Goal: Register for event/course

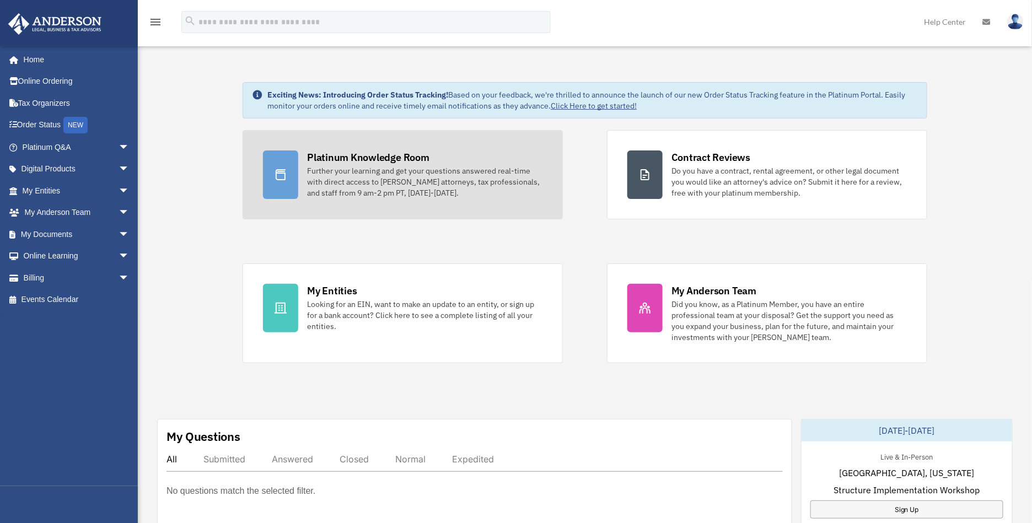
click at [349, 162] on div "Platinum Knowledge Room" at bounding box center [368, 158] width 122 height 14
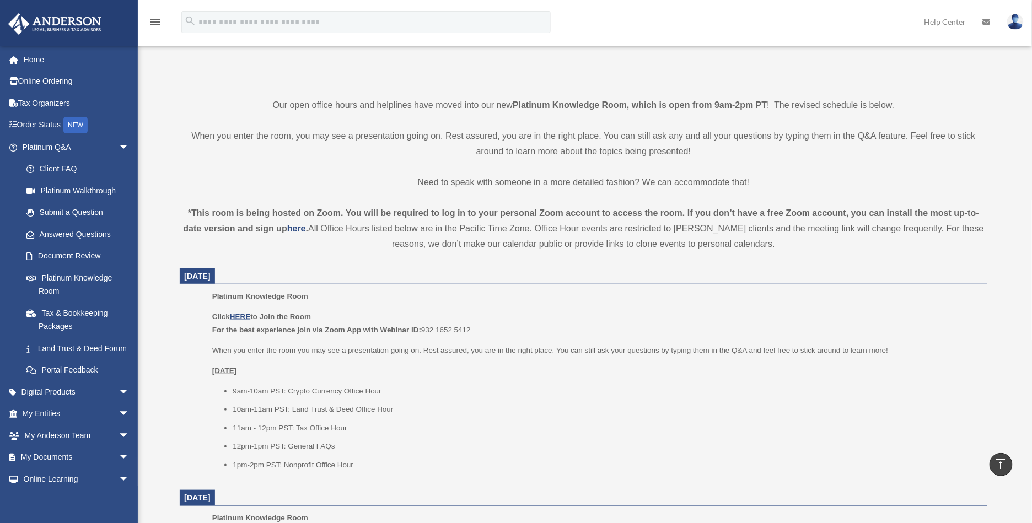
scroll to position [331, 0]
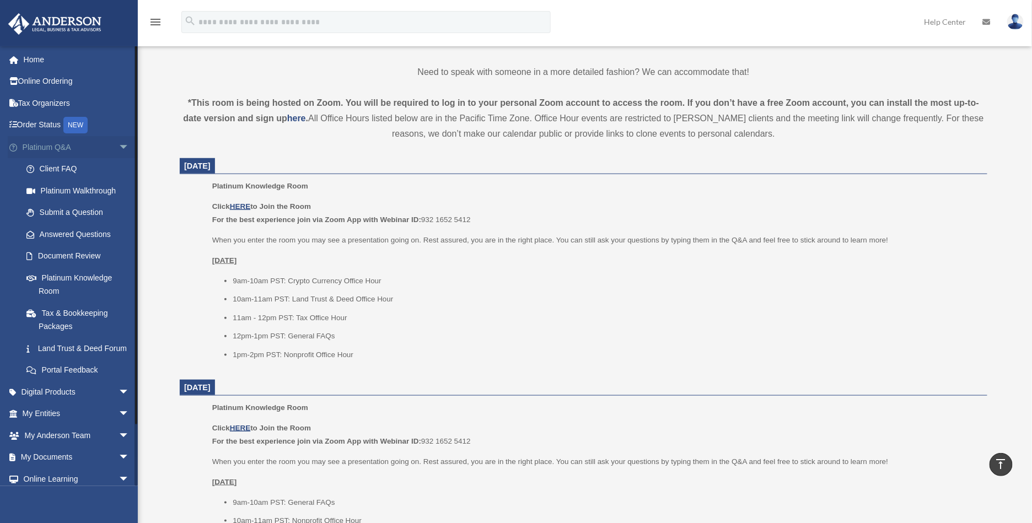
click at [46, 152] on link "Platinum Q&A arrow_drop_down" at bounding box center [77, 147] width 138 height 22
click at [119, 146] on span "arrow_drop_down" at bounding box center [130, 147] width 22 height 23
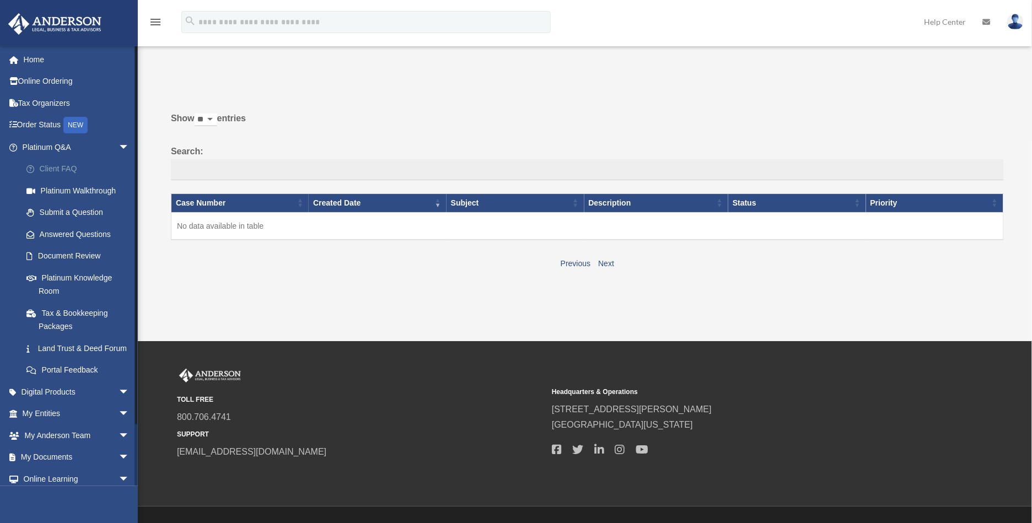
click at [56, 168] on link "Client FAQ" at bounding box center [80, 169] width 131 height 22
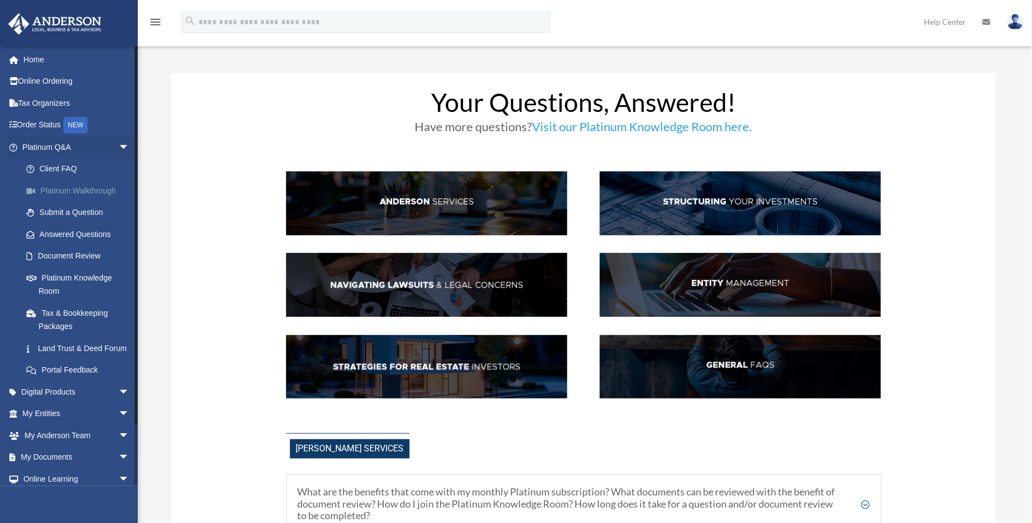
click at [73, 193] on link "Platinum Walkthrough" at bounding box center [80, 191] width 131 height 22
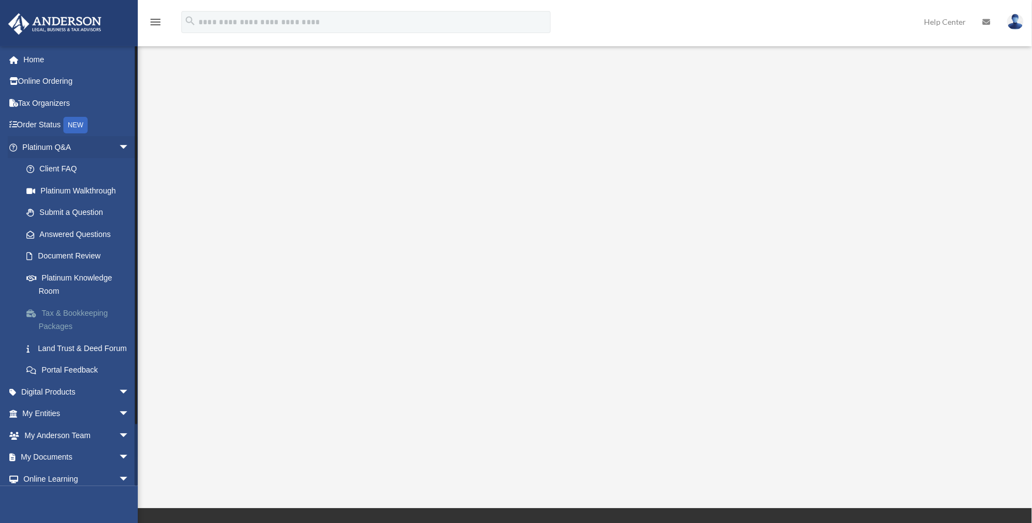
click at [60, 317] on link "Tax & Bookkeeping Packages" at bounding box center [80, 319] width 131 height 35
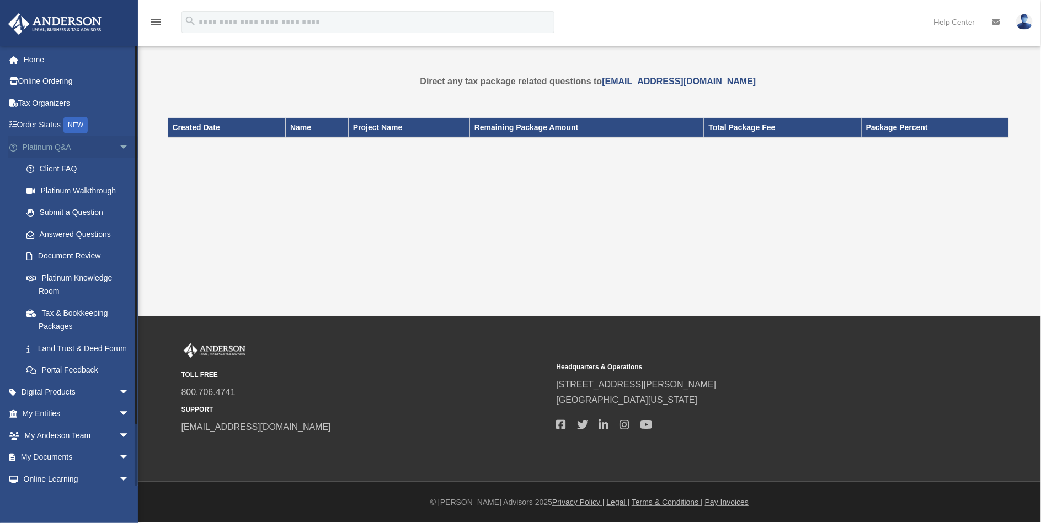
click at [103, 147] on link "Platinum Q&A arrow_drop_down" at bounding box center [77, 147] width 138 height 22
click at [119, 147] on span "arrow_drop_down" at bounding box center [130, 147] width 22 height 23
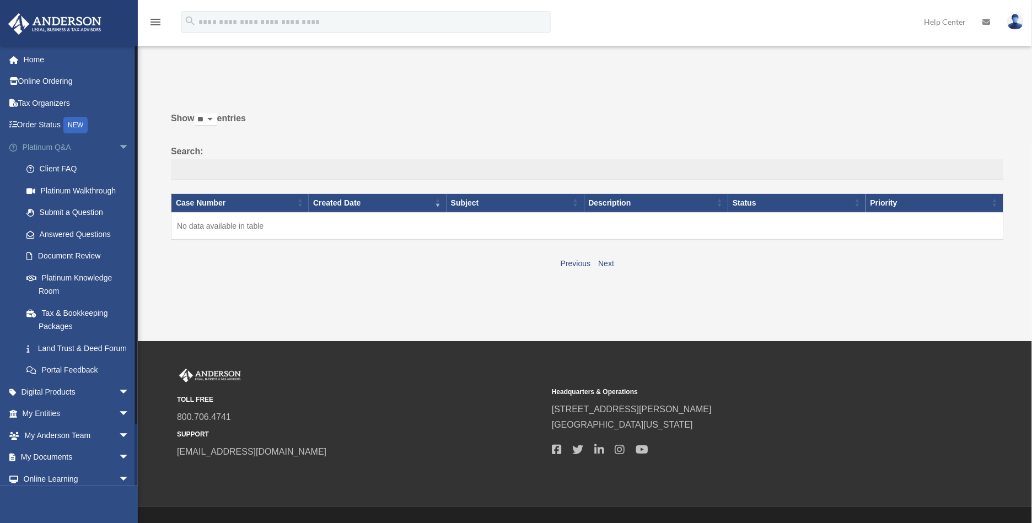
click at [119, 145] on span "arrow_drop_down" at bounding box center [130, 147] width 22 height 23
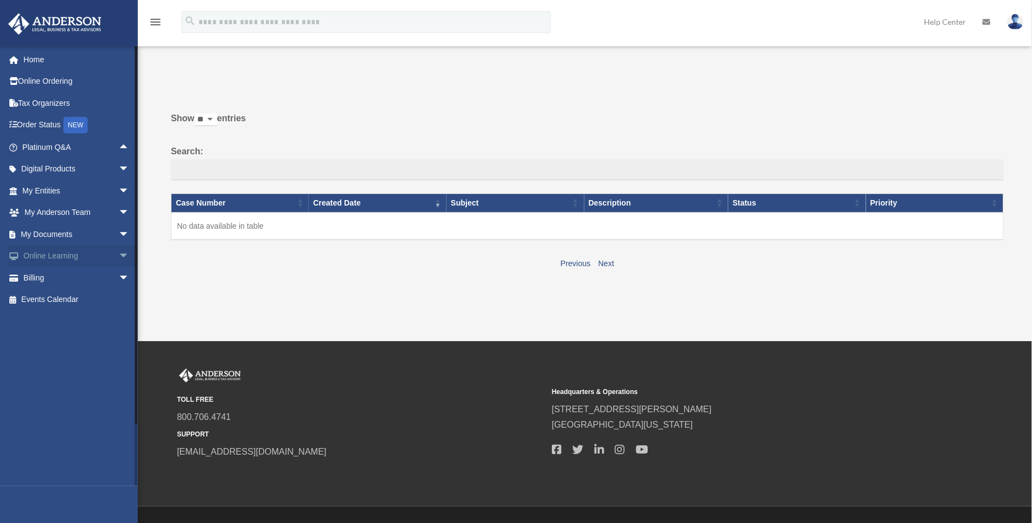
click at [119, 255] on span "arrow_drop_down" at bounding box center [130, 256] width 22 height 23
click at [42, 367] on link "Events Calendar" at bounding box center [77, 365] width 138 height 22
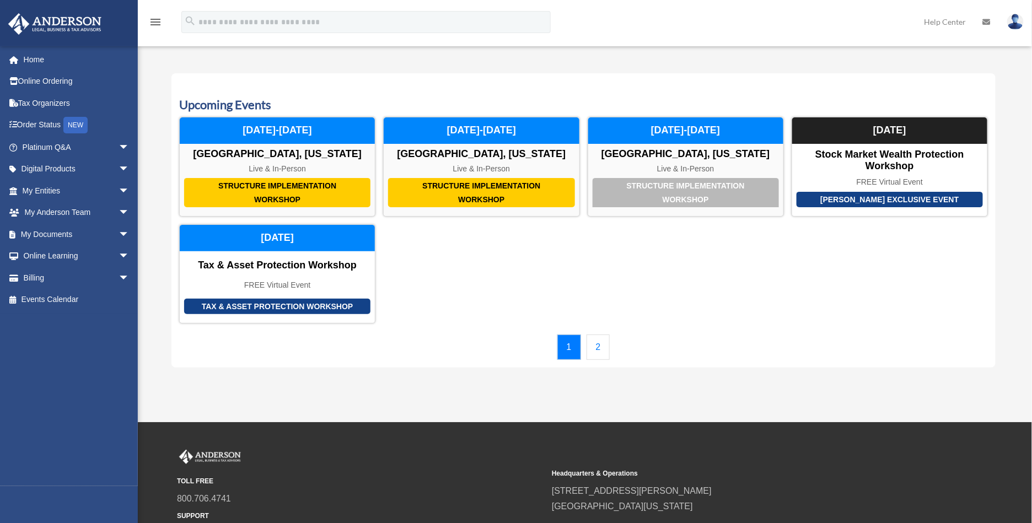
drag, startPoint x: 0, startPoint y: 0, endPoint x: 55, endPoint y: 363, distance: 367.5
click at [55, 363] on div "[EMAIL_ADDRESS][DOMAIN_NAME] Sign Out [EMAIL_ADDRESS][DOMAIN_NAME] Home Online …" at bounding box center [73, 266] width 146 height 441
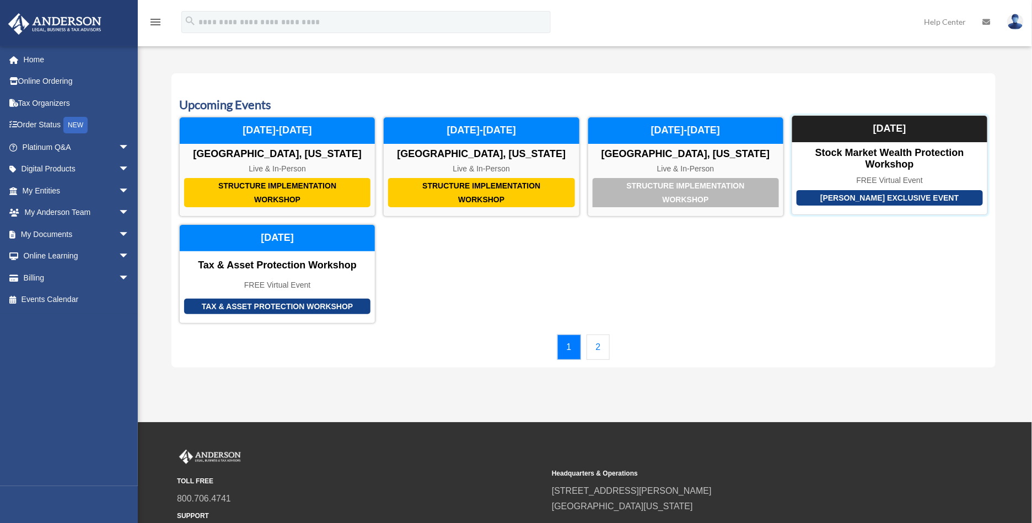
click at [907, 196] on div "[PERSON_NAME] Exclusive Event" at bounding box center [890, 198] width 186 height 16
